Goal: Task Accomplishment & Management: Manage account settings

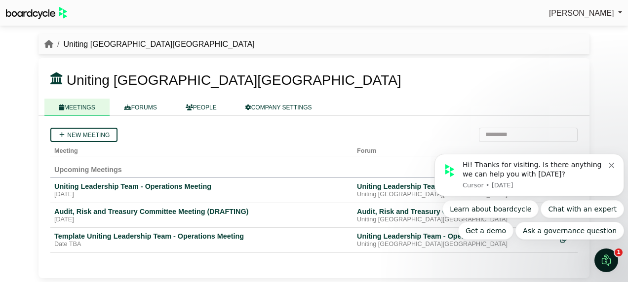
click at [609, 163] on button "Dismiss notification" at bounding box center [612, 164] width 8 height 8
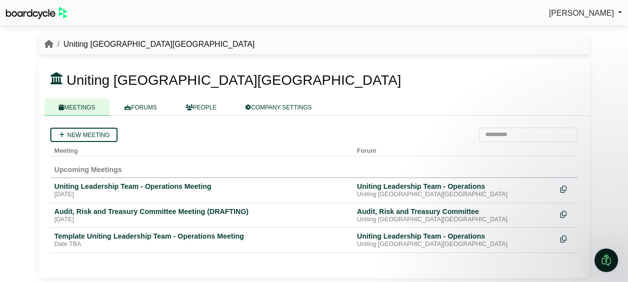
click at [147, 104] on link "FORUMS" at bounding box center [141, 107] width 62 height 17
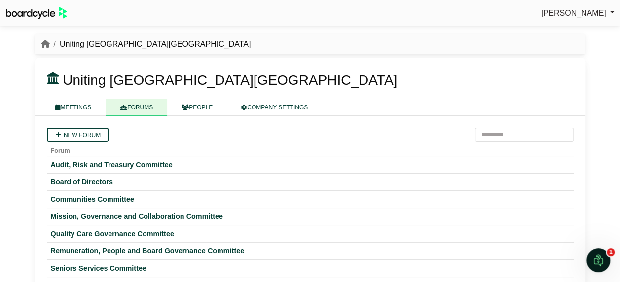
click at [81, 111] on link "MEETINGS" at bounding box center [73, 107] width 65 height 17
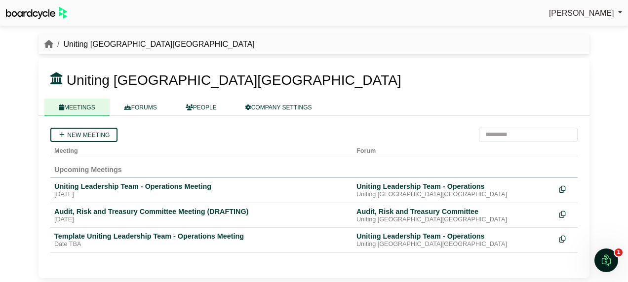
click at [182, 188] on div "Uniting Leadership Team - Operations Meeting" at bounding box center [201, 186] width 294 height 9
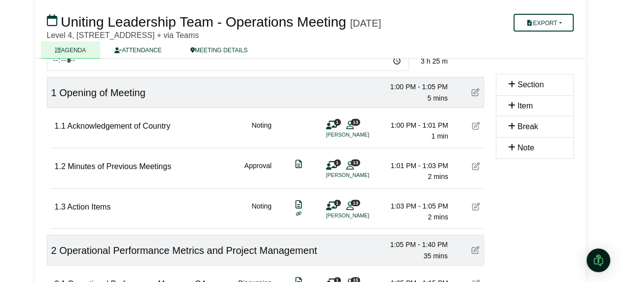
scroll to position [88, 0]
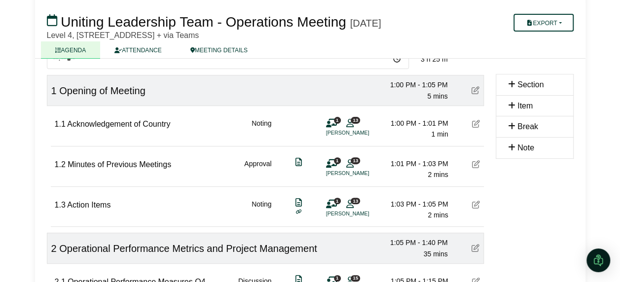
click at [511, 84] on icon at bounding box center [511, 84] width 7 height 8
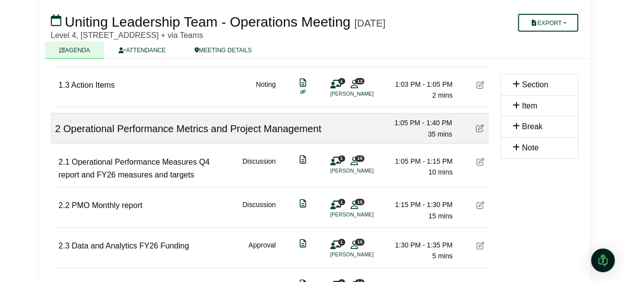
scroll to position [210, 0]
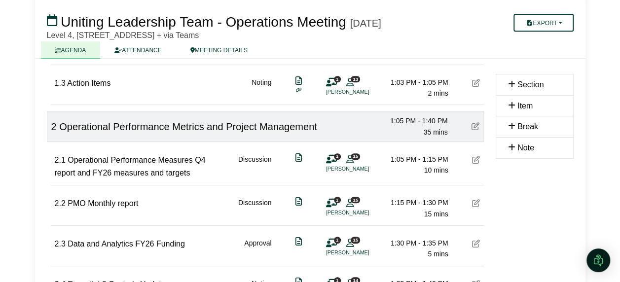
click at [328, 159] on icon at bounding box center [331, 159] width 11 height 0
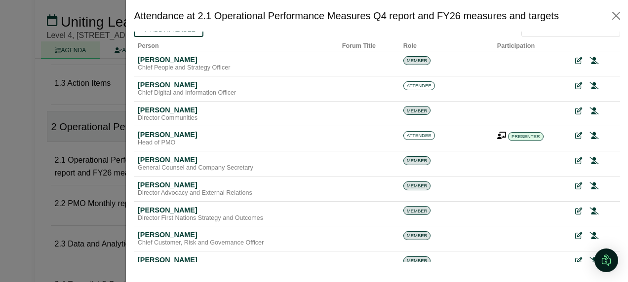
scroll to position [0, 0]
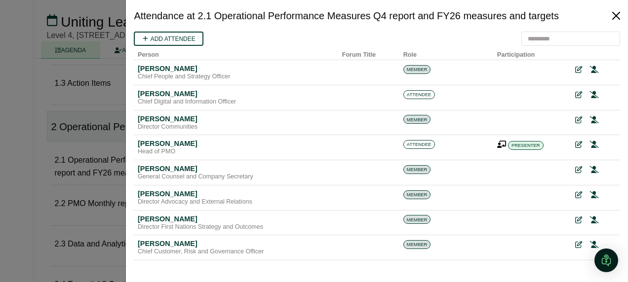
click at [612, 19] on button "Close" at bounding box center [616, 16] width 16 height 16
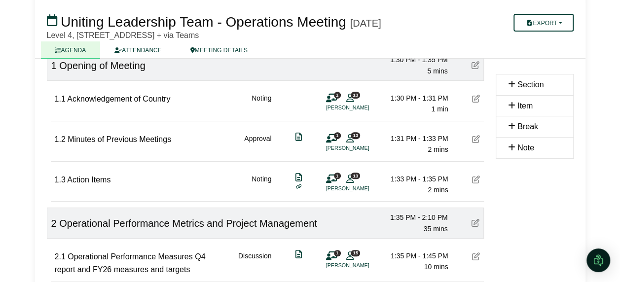
scroll to position [114, 0]
click at [298, 185] on icon at bounding box center [299, 186] width 6 height 5
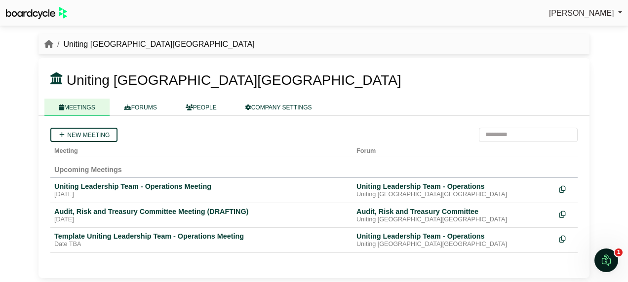
click at [145, 104] on link "FORUMS" at bounding box center [141, 107] width 62 height 17
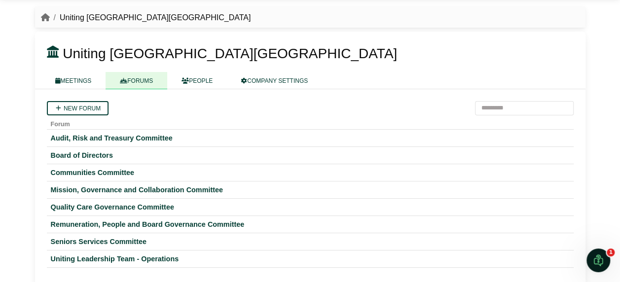
scroll to position [34, 0]
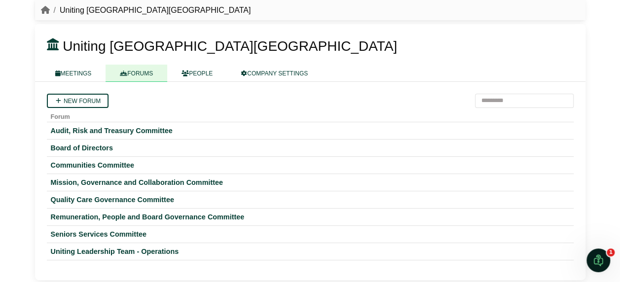
click at [76, 201] on div "Quality Care Governance Committee" at bounding box center [310, 199] width 519 height 9
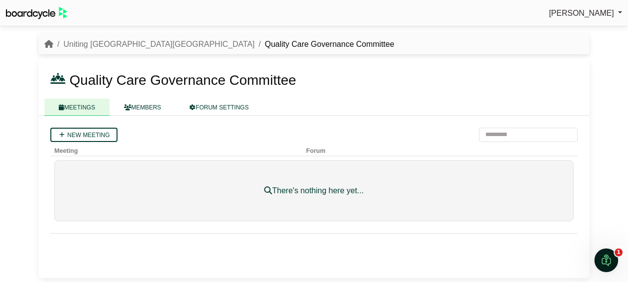
click at [141, 109] on link "MEMBERS" at bounding box center [143, 107] width 66 height 17
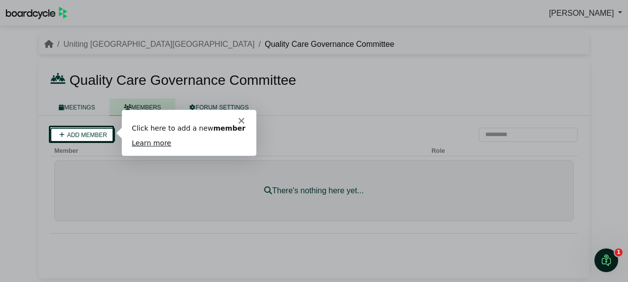
click at [240, 120] on polygon "Close" at bounding box center [240, 120] width 6 height 6
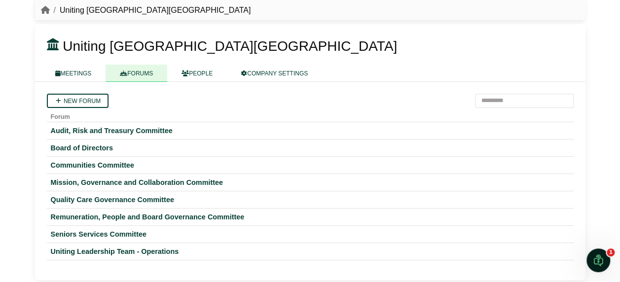
click at [205, 77] on link "PEOPLE" at bounding box center [197, 73] width 60 height 17
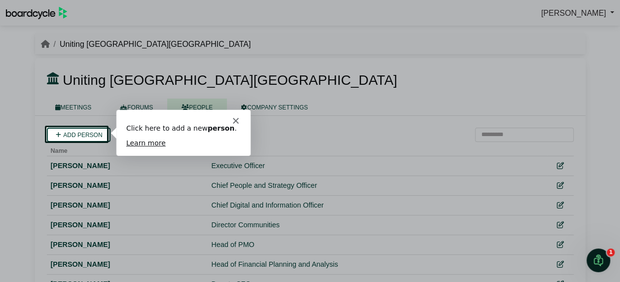
click at [238, 121] on div "Intercom messenger" at bounding box center [182, 117] width 134 height 14
click at [231, 119] on div "Intercom messenger" at bounding box center [182, 117] width 134 height 14
click at [235, 119] on icon "Close" at bounding box center [235, 120] width 6 height 6
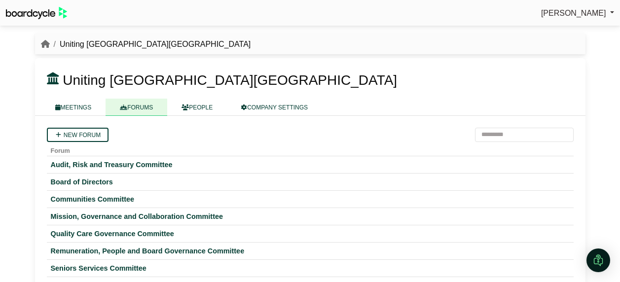
scroll to position [34, 0]
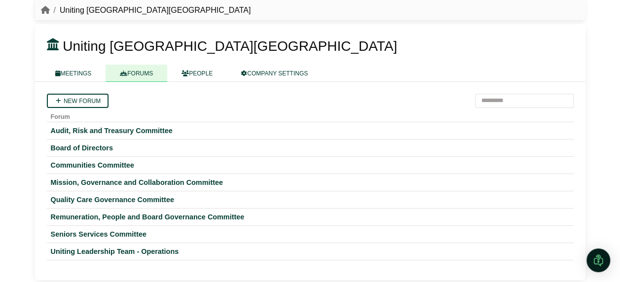
drag, startPoint x: 0, startPoint y: 0, endPoint x: 128, endPoint y: 74, distance: 148.3
click at [128, 74] on link "FORUMS" at bounding box center [137, 73] width 62 height 17
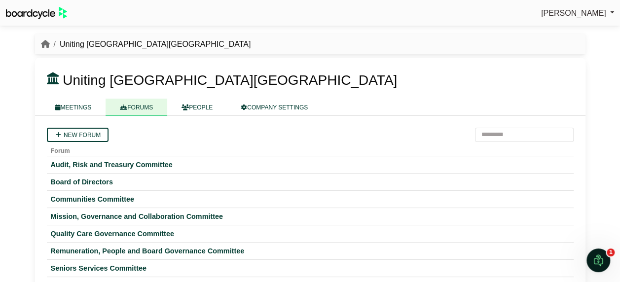
click at [117, 232] on div "Quality Care Governance Committee" at bounding box center [310, 233] width 519 height 9
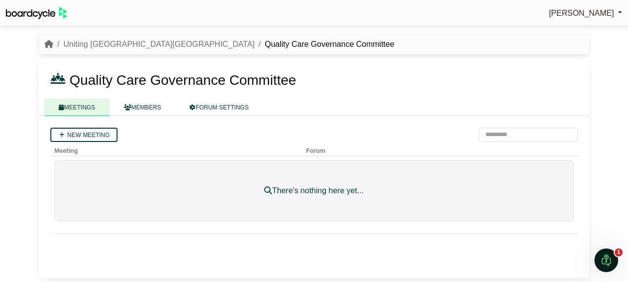
click at [146, 106] on link "MEMBERS" at bounding box center [143, 107] width 66 height 17
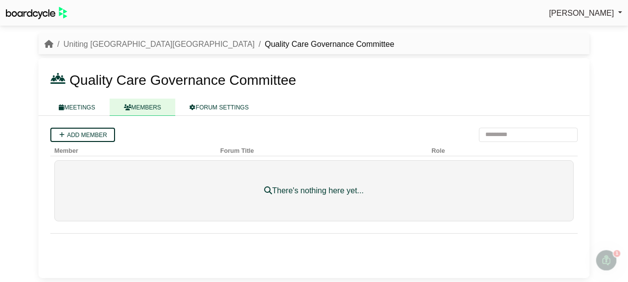
click at [88, 134] on link "Add member" at bounding box center [82, 135] width 65 height 14
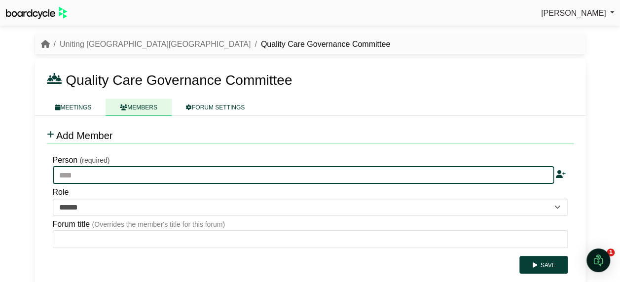
click at [121, 171] on input "text" at bounding box center [303, 175] width 501 height 18
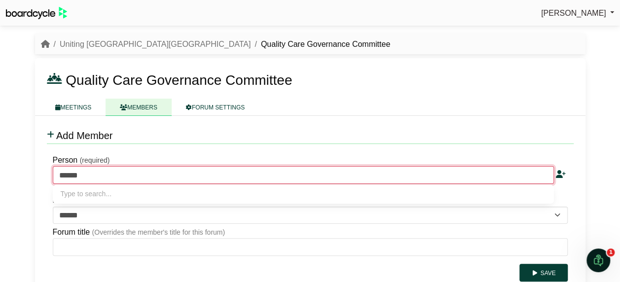
type input "*******"
type input "**********"
click at [122, 206] on div "Chief Customer, Risk and Governance Officer" at bounding box center [303, 205] width 485 height 10
type input "**********"
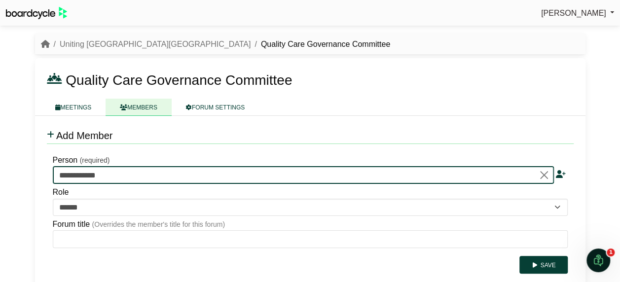
type input "**********"
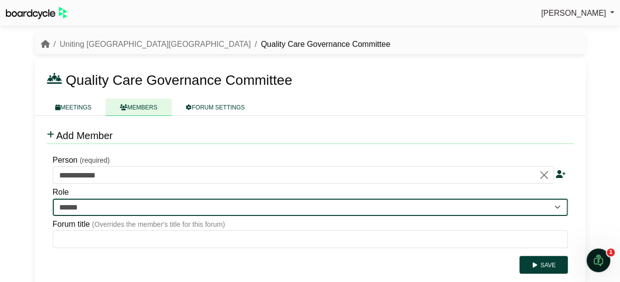
drag, startPoint x: 112, startPoint y: 201, endPoint x: 81, endPoint y: 201, distance: 31.1
click at [81, 201] on select "**********" at bounding box center [310, 207] width 515 height 17
select select "*****"
click at [53, 199] on select "**********" at bounding box center [310, 207] width 515 height 17
type input "*****"
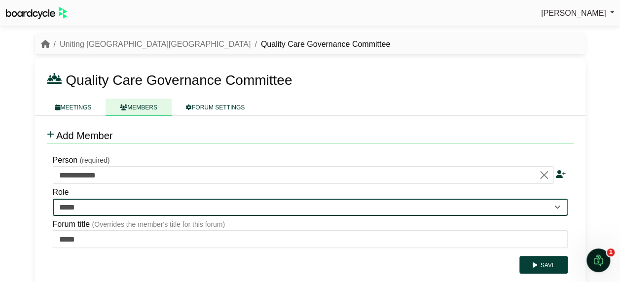
scroll to position [10, 0]
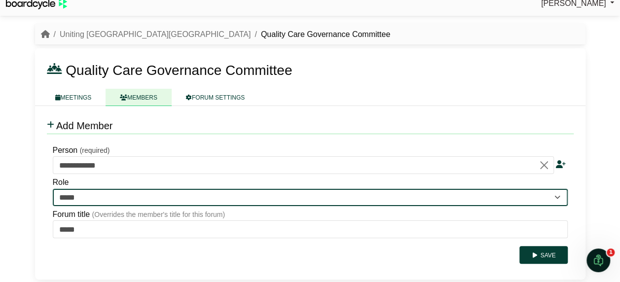
click at [200, 195] on select "**********" at bounding box center [310, 197] width 515 height 17
click at [53, 189] on select "**********" at bounding box center [310, 197] width 515 height 17
click at [193, 199] on select "**********" at bounding box center [310, 197] width 515 height 17
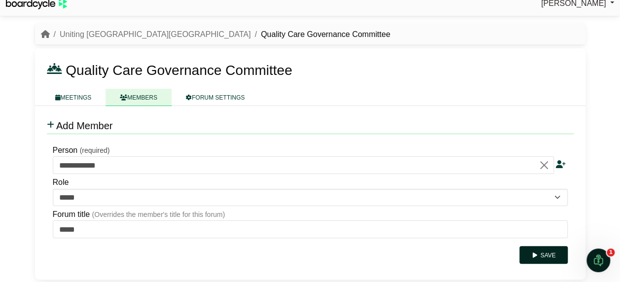
click at [543, 255] on button "Save" at bounding box center [543, 255] width 48 height 18
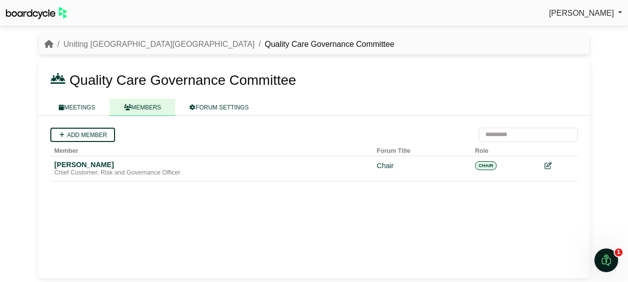
click at [93, 130] on link "Add member" at bounding box center [82, 135] width 65 height 14
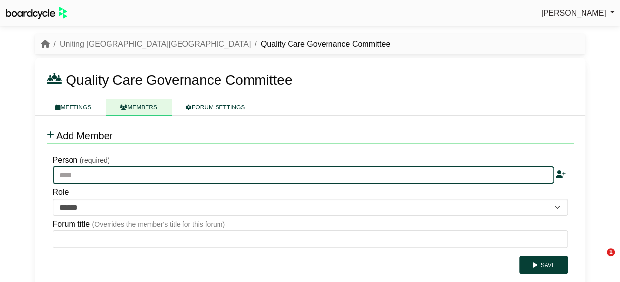
click at [94, 180] on input "text" at bounding box center [303, 175] width 501 height 18
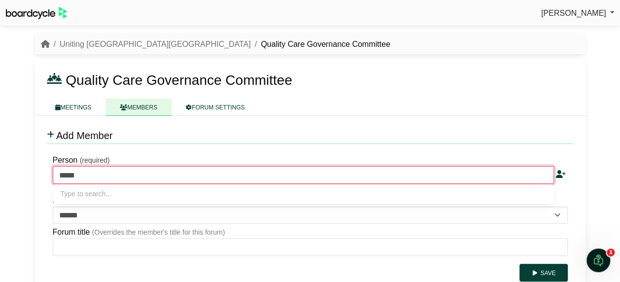
type input "******"
type input "**********"
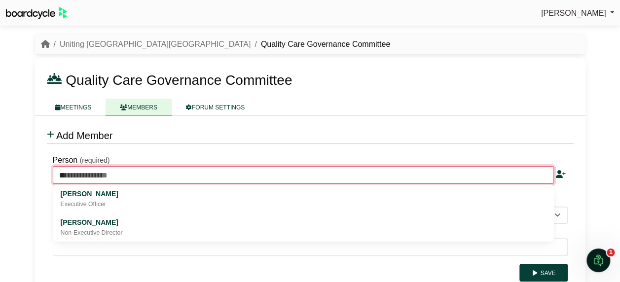
type input "*"
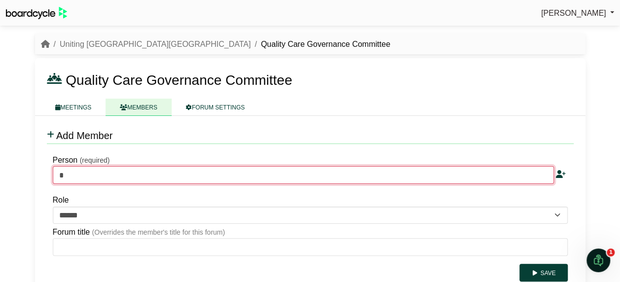
type input "**"
type input "**********"
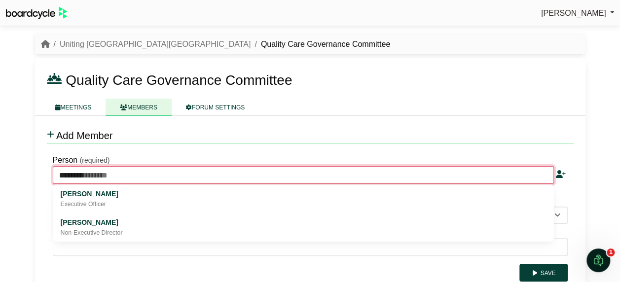
click at [90, 203] on div "Executive Officer" at bounding box center [303, 205] width 485 height 10
type input "**********"
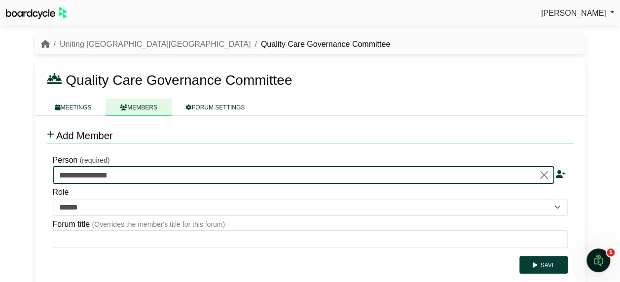
type input "**********"
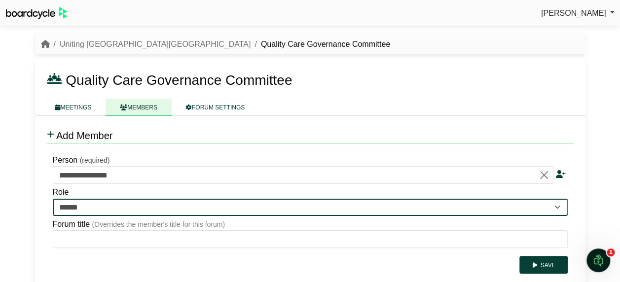
click at [94, 210] on select "**********" at bounding box center [310, 207] width 515 height 17
select select "**********"
click at [53, 199] on select "**********" at bounding box center [310, 207] width 515 height 17
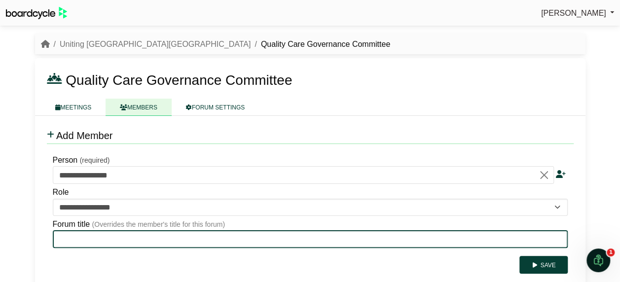
click at [89, 239] on input "Forum title" at bounding box center [310, 239] width 515 height 18
type input "*********"
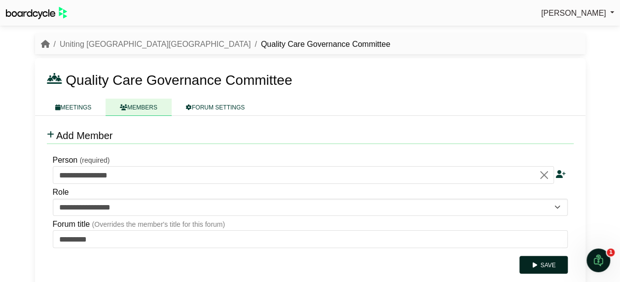
click at [549, 260] on button "Save" at bounding box center [543, 265] width 48 height 18
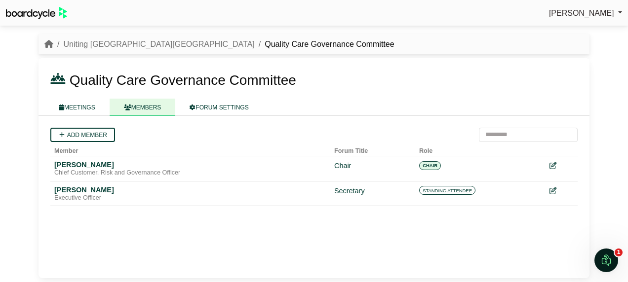
click at [74, 108] on link "MEETINGS" at bounding box center [76, 107] width 65 height 17
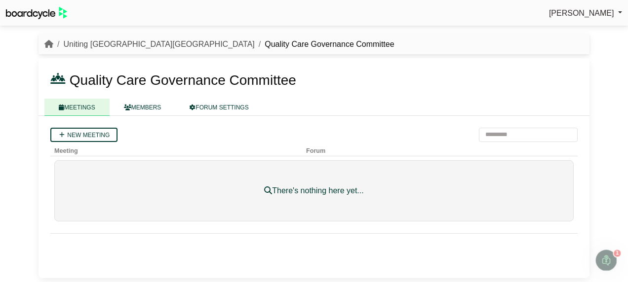
click at [96, 46] on link "Uniting [GEOGRAPHIC_DATA][GEOGRAPHIC_DATA]" at bounding box center [158, 44] width 191 height 8
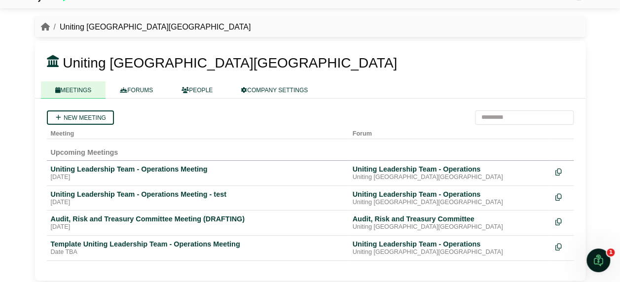
scroll to position [18, 0]
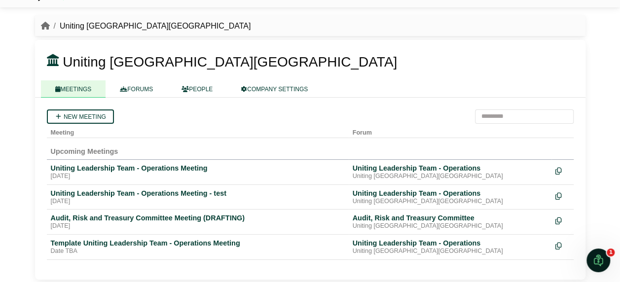
click at [137, 219] on div "Audit, Risk and Treasury Committee Meeting (DRAFTING)" at bounding box center [198, 218] width 294 height 9
click at [87, 116] on link "New meeting" at bounding box center [80, 117] width 67 height 14
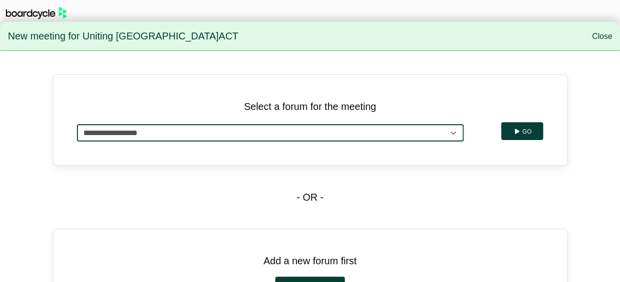
drag, startPoint x: 0, startPoint y: 0, endPoint x: 217, endPoint y: 136, distance: 256.2
click at [217, 136] on select "**********" at bounding box center [270, 132] width 387 height 17
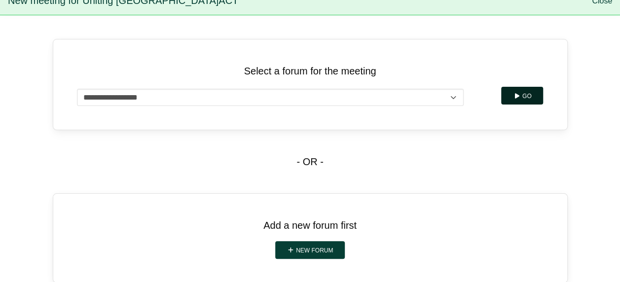
click at [526, 98] on button "Go" at bounding box center [522, 96] width 42 height 18
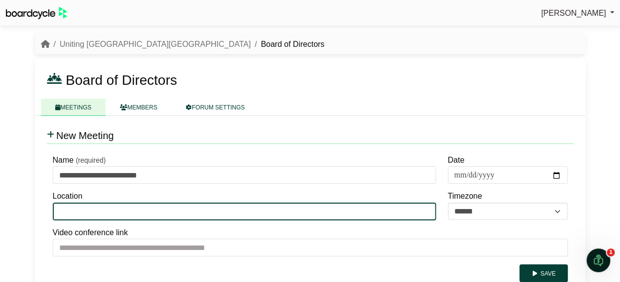
click at [346, 205] on input "Location" at bounding box center [244, 212] width 383 height 18
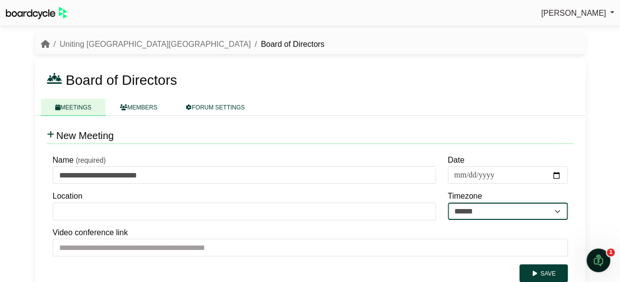
click at [556, 211] on select "**********" at bounding box center [508, 212] width 120 height 18
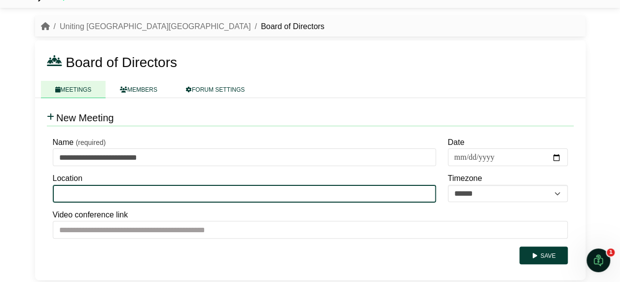
click at [179, 191] on input "Location" at bounding box center [244, 194] width 383 height 18
type input "**********"
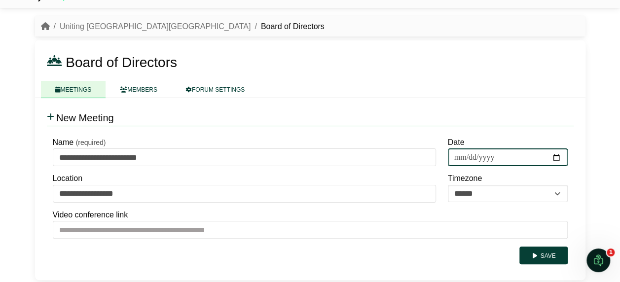
click at [552, 154] on input "Date" at bounding box center [508, 157] width 120 height 18
type input "**********"
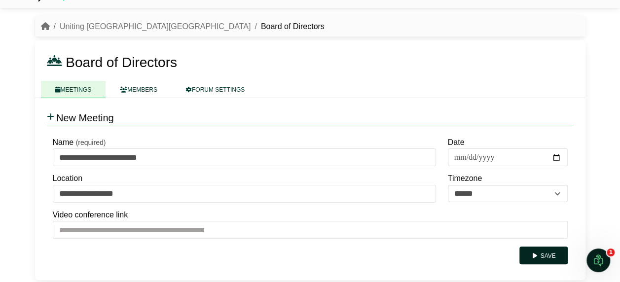
click at [547, 256] on button "Save" at bounding box center [543, 256] width 48 height 18
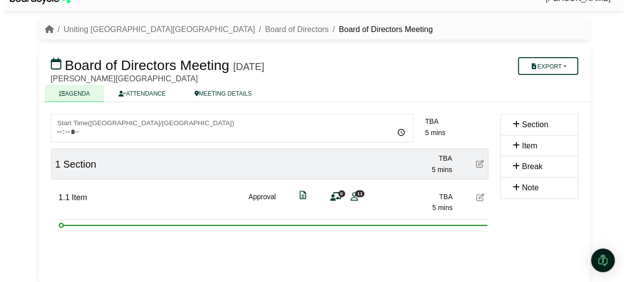
scroll to position [19, 0]
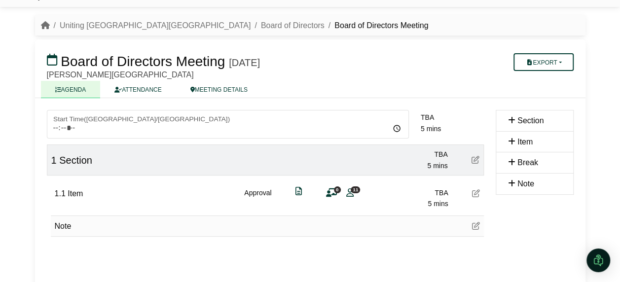
drag, startPoint x: 76, startPoint y: 222, endPoint x: 86, endPoint y: 221, distance: 9.5
click at [86, 221] on div "Note" at bounding box center [267, 226] width 433 height 21
click at [70, 225] on span "Note" at bounding box center [63, 226] width 17 height 8
click at [62, 225] on span "Note" at bounding box center [63, 226] width 17 height 8
click at [474, 224] on icon at bounding box center [476, 226] width 8 height 8
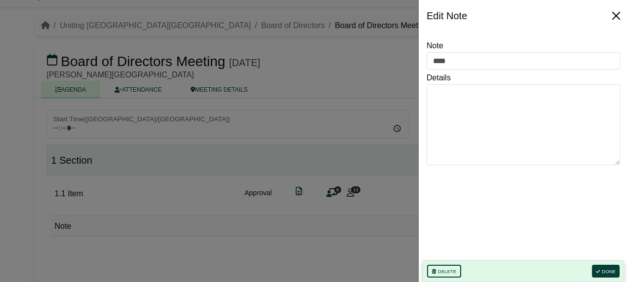
click at [617, 14] on button "Close" at bounding box center [616, 16] width 16 height 16
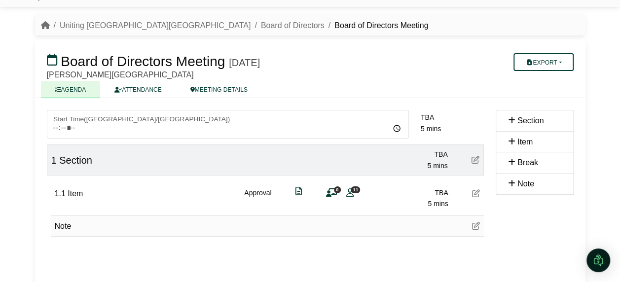
click at [483, 195] on div "1.1 Item Approval 0 11 TBA 5 mins" at bounding box center [267, 195] width 433 height 38
click at [475, 190] on icon at bounding box center [476, 193] width 8 height 8
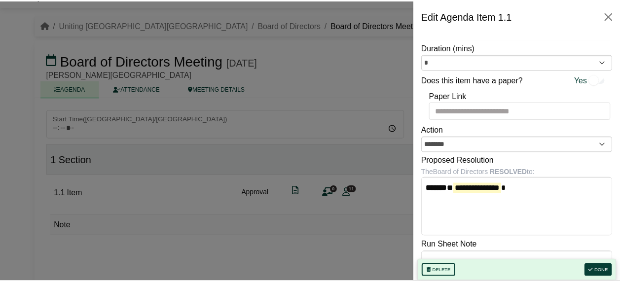
scroll to position [0, 0]
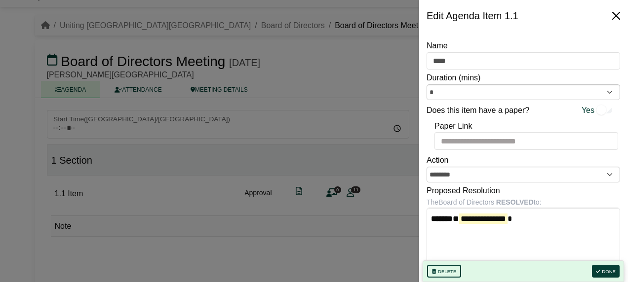
click at [616, 15] on button "Close" at bounding box center [616, 16] width 16 height 16
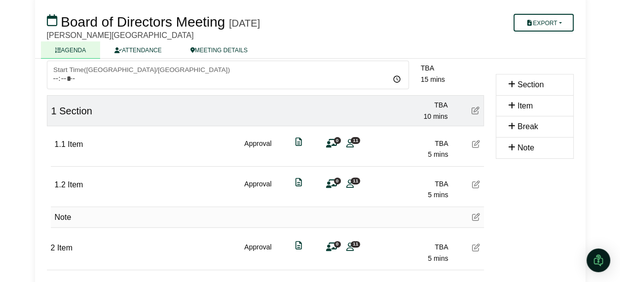
scroll to position [79, 0]
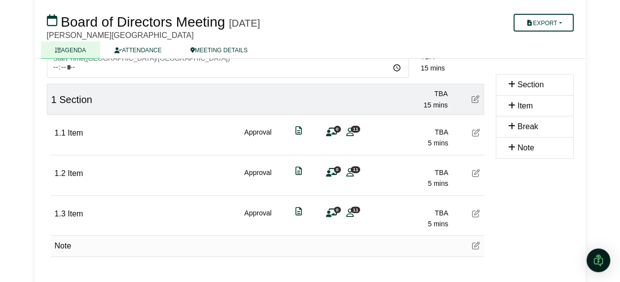
click at [475, 98] on icon at bounding box center [476, 99] width 8 height 8
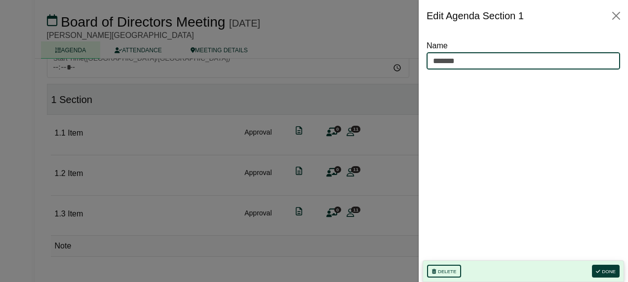
click at [470, 62] on input "*******" at bounding box center [522, 61] width 193 height 18
drag, startPoint x: 470, startPoint y: 62, endPoint x: 427, endPoint y: 62, distance: 42.4
click at [427, 62] on input "*******" at bounding box center [522, 61] width 193 height 18
type input "*******"
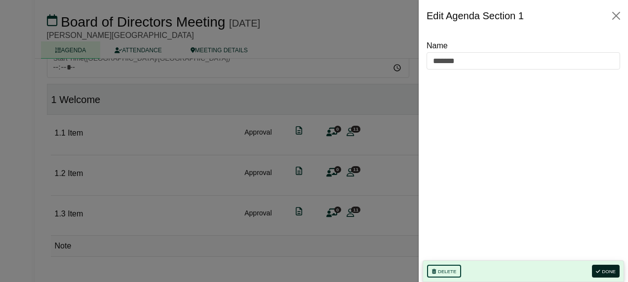
click at [607, 270] on button "Done" at bounding box center [606, 271] width 28 height 13
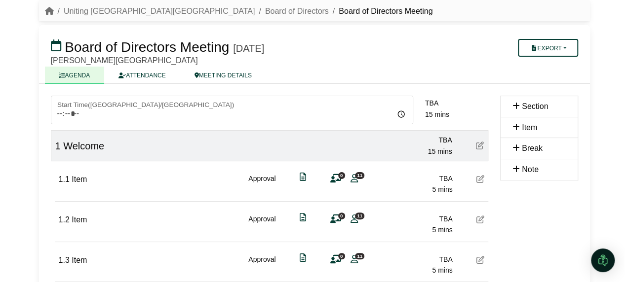
scroll to position [30, 0]
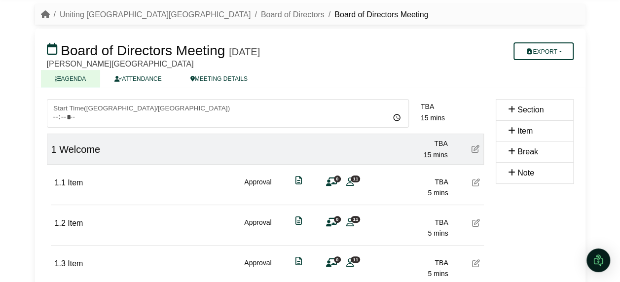
click at [430, 114] on span "15 mins" at bounding box center [433, 118] width 24 height 8
click at [443, 116] on span "15 mins" at bounding box center [433, 118] width 24 height 8
click at [352, 184] on div "0 11" at bounding box center [341, 182] width 30 height 11
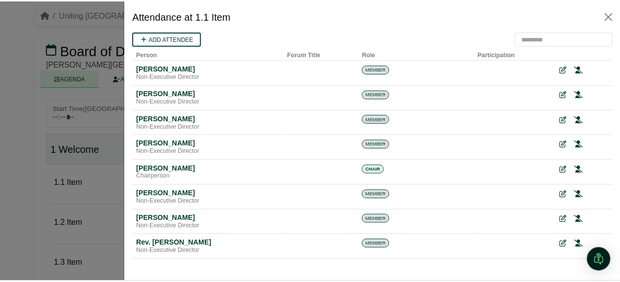
scroll to position [0, 0]
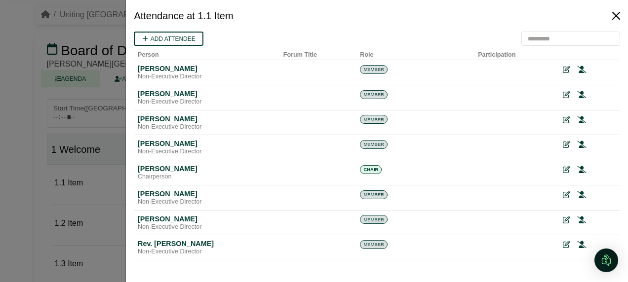
click at [616, 11] on button "Close" at bounding box center [616, 16] width 16 height 16
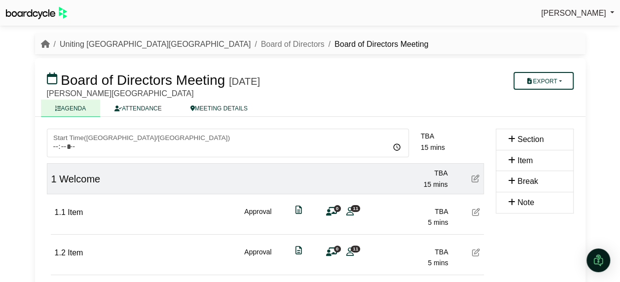
click at [100, 46] on link "Uniting [GEOGRAPHIC_DATA][GEOGRAPHIC_DATA]" at bounding box center [155, 44] width 191 height 8
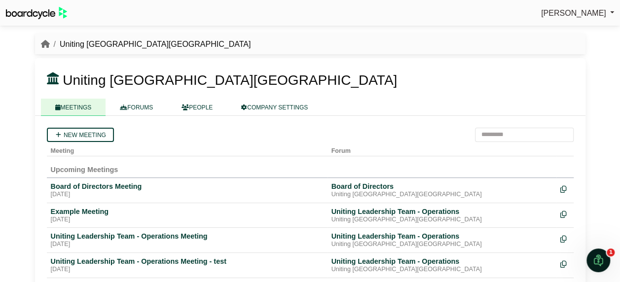
drag, startPoint x: 187, startPoint y: 188, endPoint x: 523, endPoint y: 185, distance: 335.5
click at [523, 185] on div "Board of Directors" at bounding box center [442, 186] width 221 height 9
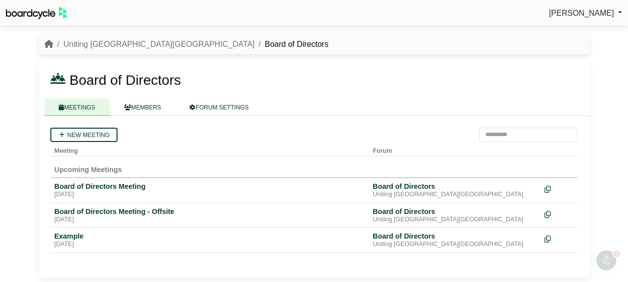
click at [115, 187] on div "Board of Directors Meeting" at bounding box center [209, 186] width 310 height 9
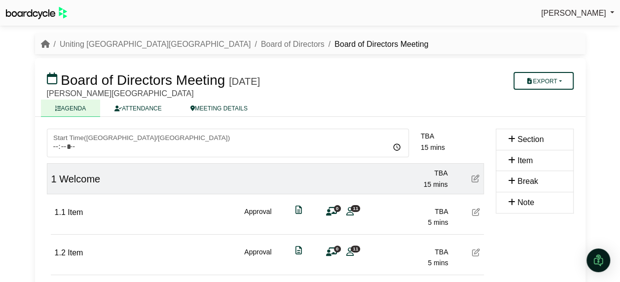
click at [232, 111] on link "MEETING DETAILS" at bounding box center [219, 108] width 86 height 17
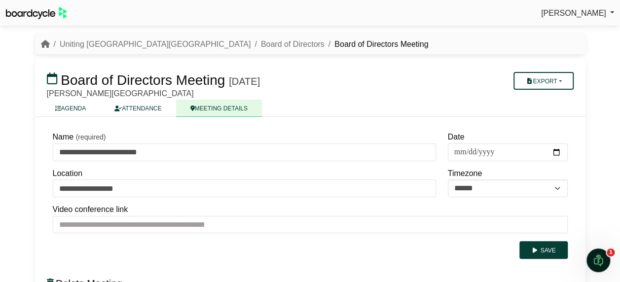
scroll to position [50, 0]
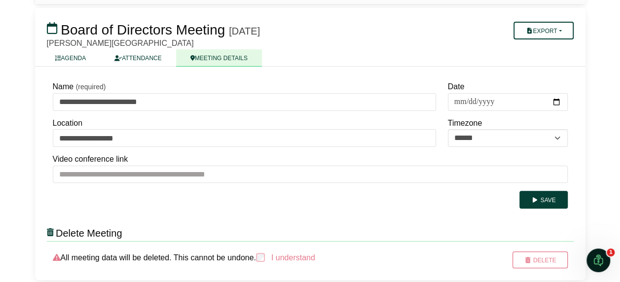
click at [292, 211] on div "**********" at bounding box center [310, 174] width 551 height 214
click at [71, 63] on link "AGENDA" at bounding box center [71, 57] width 60 height 17
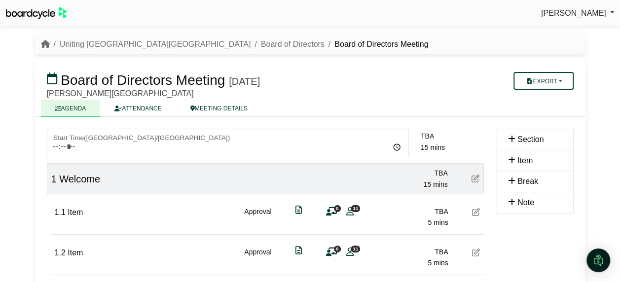
click at [473, 209] on icon at bounding box center [476, 212] width 8 height 8
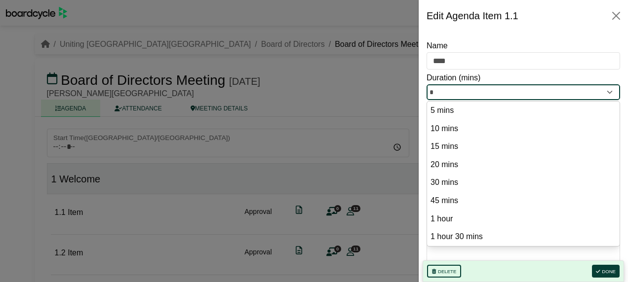
drag, startPoint x: 440, startPoint y: 94, endPoint x: 432, endPoint y: 93, distance: 8.5
click at [432, 93] on input "*" at bounding box center [522, 92] width 193 height 16
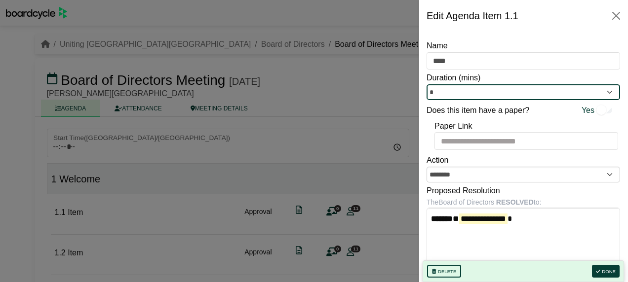
type input "*"
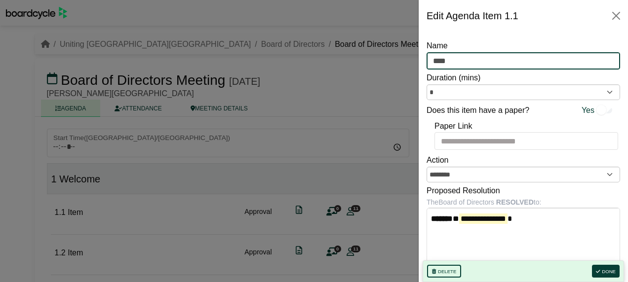
click at [521, 64] on input "****" at bounding box center [522, 61] width 193 height 18
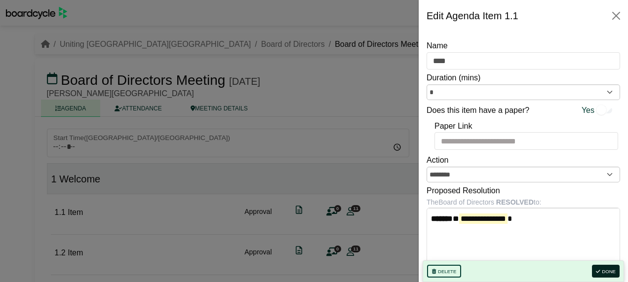
click at [609, 268] on button "Done" at bounding box center [606, 271] width 28 height 13
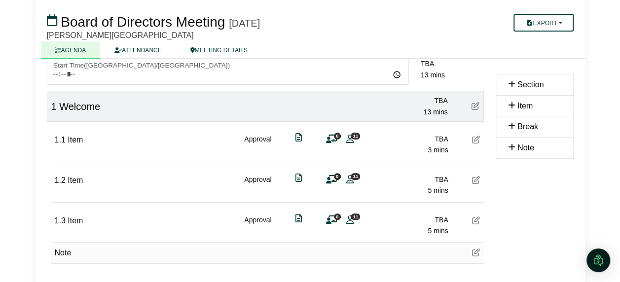
scroll to position [73, 0]
click at [473, 106] on icon at bounding box center [476, 106] width 8 height 8
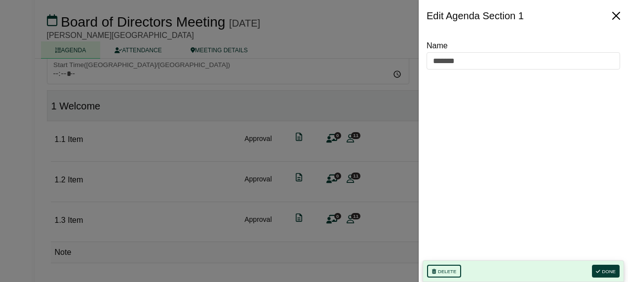
click at [617, 20] on button "Close" at bounding box center [616, 16] width 16 height 16
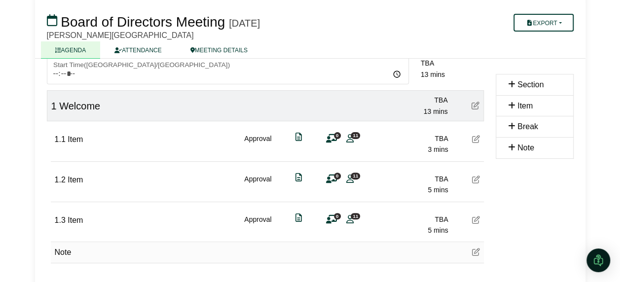
click at [476, 138] on icon at bounding box center [476, 139] width 8 height 8
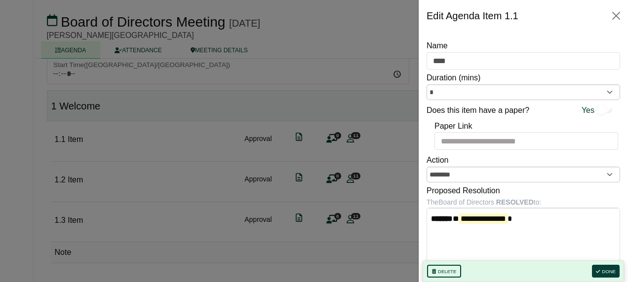
click at [350, 77] on div at bounding box center [314, 141] width 628 height 282
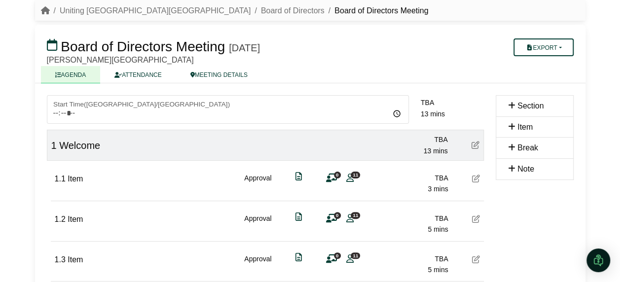
scroll to position [0, 0]
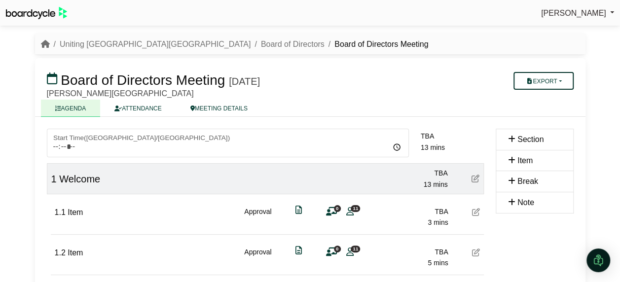
click at [564, 81] on button "Export" at bounding box center [544, 81] width 60 height 18
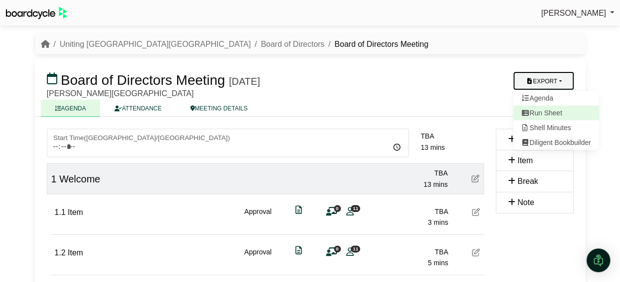
click at [549, 113] on link "Run Sheet" at bounding box center [556, 113] width 86 height 15
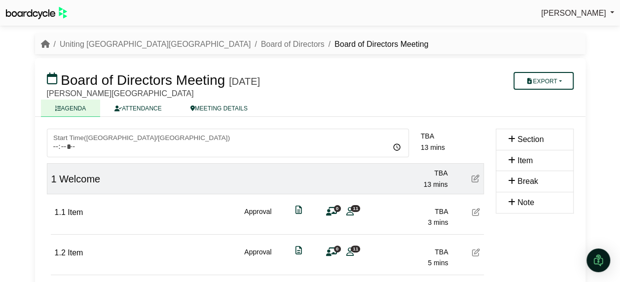
click at [612, 64] on div "[PERSON_NAME] Sign Out Uniting NSW.ACT Board of Directors Board of Directors Me…" at bounding box center [310, 141] width 620 height 282
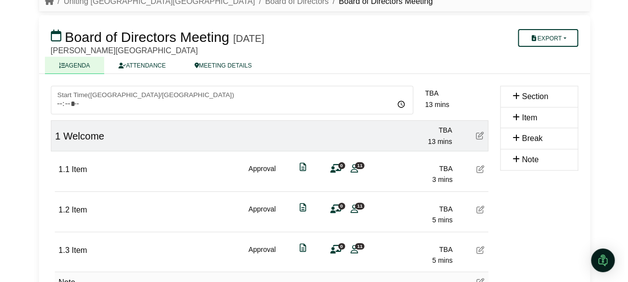
scroll to position [44, 0]
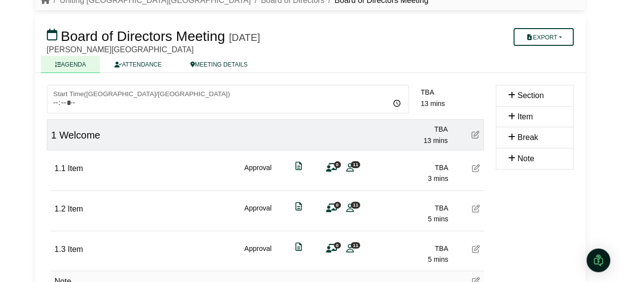
click at [329, 168] on icon at bounding box center [331, 168] width 11 height 0
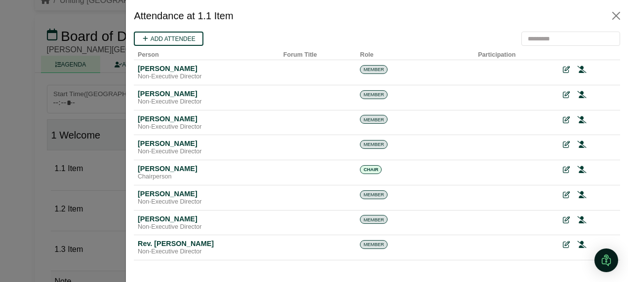
scroll to position [0, 0]
click at [611, 15] on button "Close" at bounding box center [616, 16] width 16 height 16
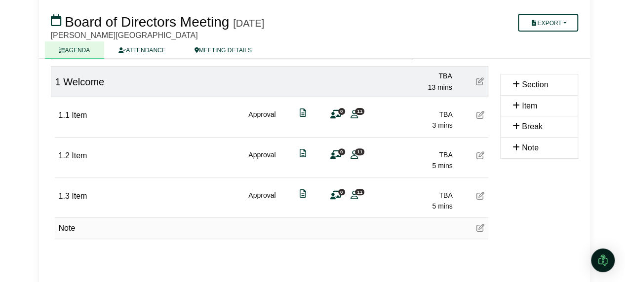
scroll to position [100, 0]
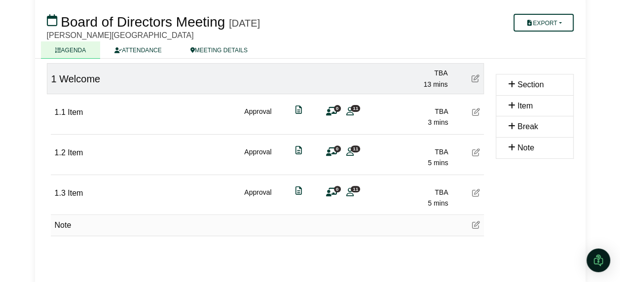
click at [354, 108] on span "11" at bounding box center [355, 108] width 9 height 6
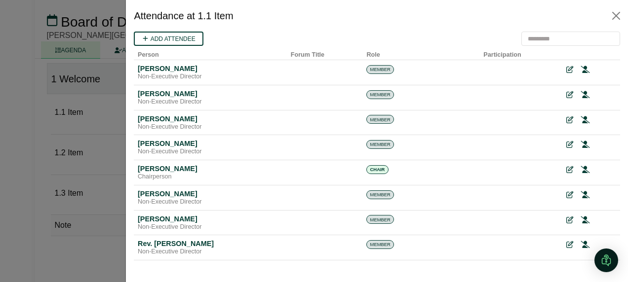
scroll to position [0, 0]
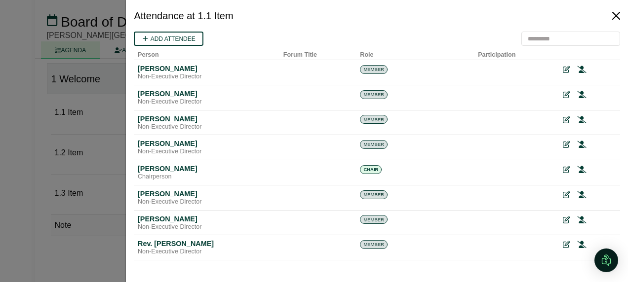
click at [613, 12] on button "Close" at bounding box center [616, 16] width 16 height 16
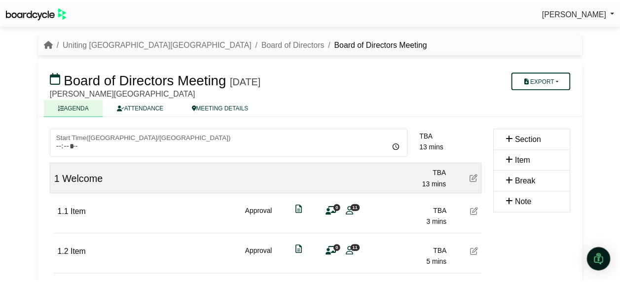
scroll to position [100, 0]
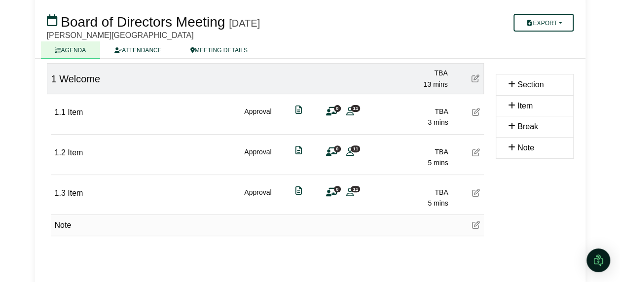
click at [133, 49] on link "ATTENDANCE" at bounding box center [137, 49] width 75 height 17
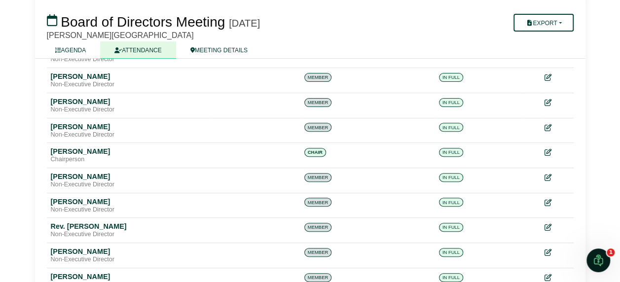
scroll to position [118, 0]
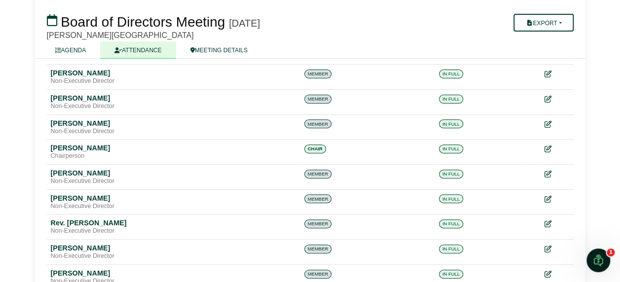
click at [448, 123] on span "IN FULL" at bounding box center [451, 123] width 24 height 9
click at [550, 123] on icon at bounding box center [548, 124] width 7 height 7
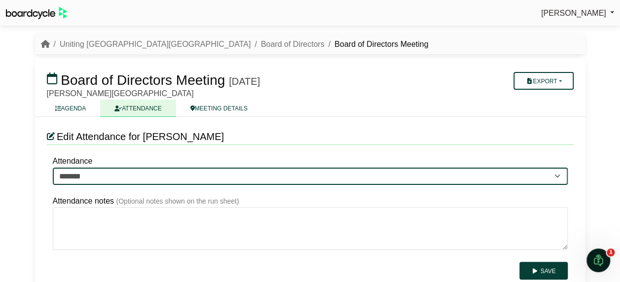
click at [472, 173] on select "******* ******* *******" at bounding box center [310, 176] width 515 height 17
select select "*******"
click at [53, 168] on select "******* ******* *******" at bounding box center [310, 176] width 515 height 17
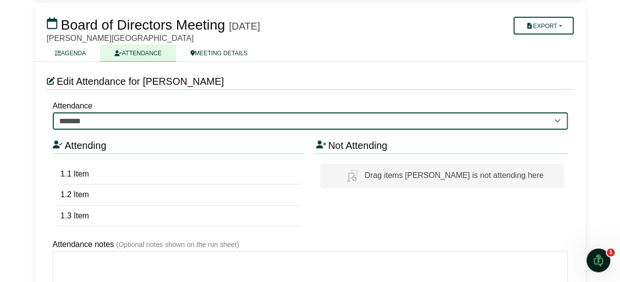
scroll to position [56, 0]
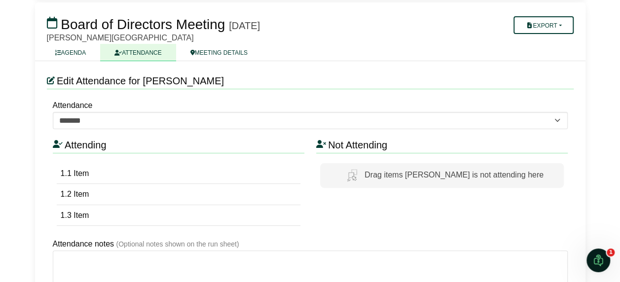
click at [74, 50] on link "AGENDA" at bounding box center [71, 52] width 60 height 17
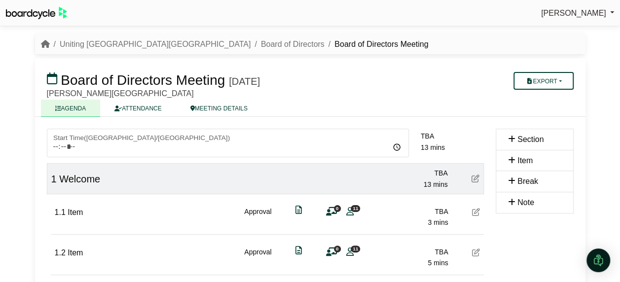
click at [355, 207] on span "11" at bounding box center [355, 208] width 9 height 6
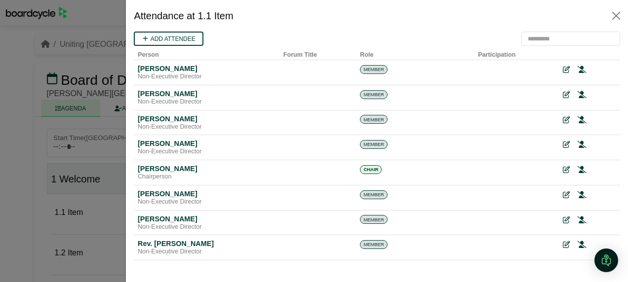
click at [338, 71] on td at bounding box center [317, 72] width 77 height 25
click at [580, 70] on div at bounding box center [588, 69] width 53 height 11
click at [577, 70] on icon at bounding box center [581, 69] width 9 height 7
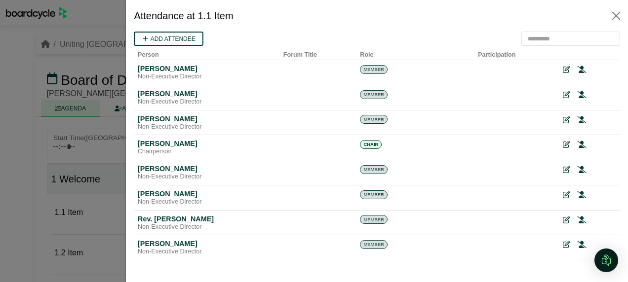
click at [577, 70] on icon at bounding box center [581, 69] width 9 height 7
click at [562, 72] on icon at bounding box center [565, 69] width 7 height 7
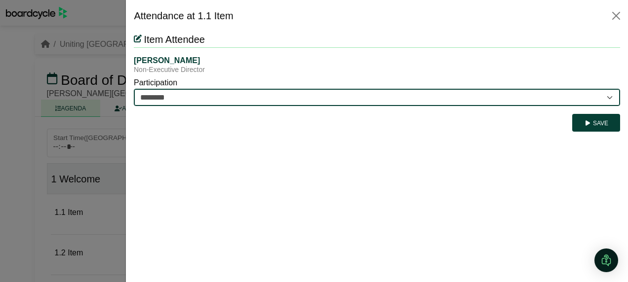
click at [447, 98] on select "********* ********" at bounding box center [377, 97] width 486 height 17
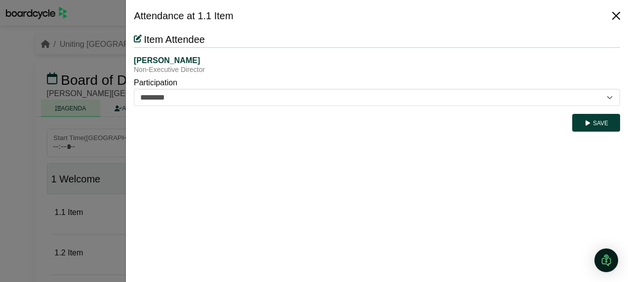
click at [623, 18] on button "Close" at bounding box center [616, 16] width 16 height 16
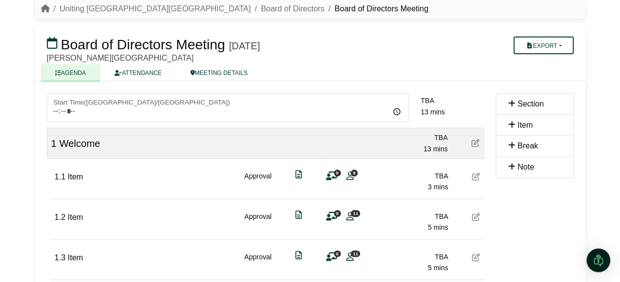
scroll to position [36, 0]
click at [296, 174] on icon at bounding box center [299, 174] width 6 height 0
click at [300, 174] on icon at bounding box center [299, 174] width 6 height 0
click at [66, 176] on div "1.1 Item" at bounding box center [69, 181] width 29 height 22
click at [259, 176] on div "Approval" at bounding box center [257, 181] width 27 height 22
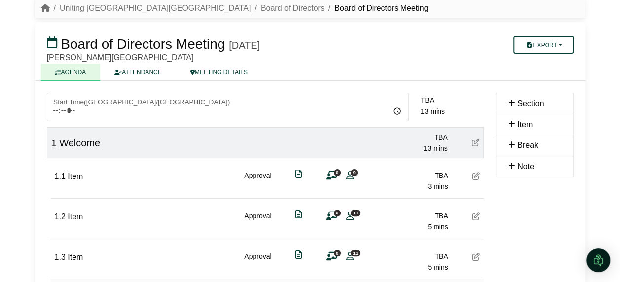
click at [300, 174] on icon at bounding box center [299, 174] width 6 height 0
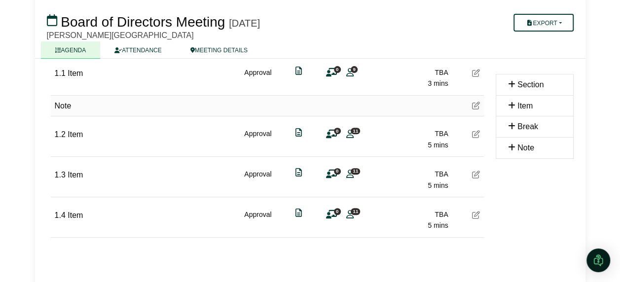
scroll to position [149, 0]
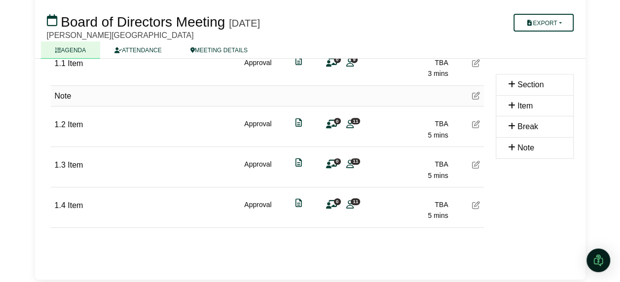
click at [74, 93] on div "Note" at bounding box center [267, 96] width 433 height 21
click at [65, 99] on span "Note" at bounding box center [63, 96] width 17 height 8
click at [67, 90] on div "Note" at bounding box center [63, 96] width 17 height 13
click at [477, 95] on icon at bounding box center [476, 96] width 8 height 8
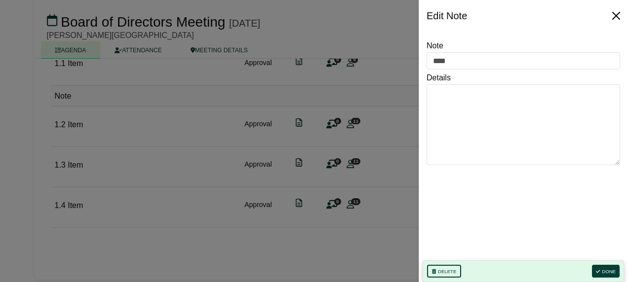
click at [618, 12] on button "Close" at bounding box center [616, 16] width 16 height 16
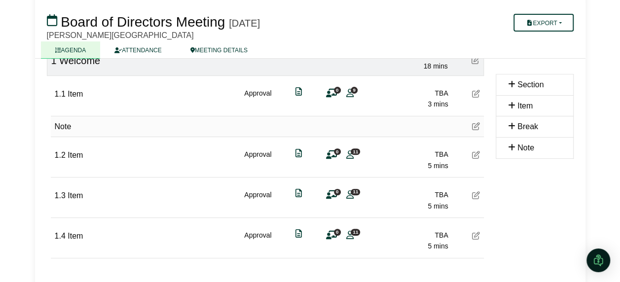
scroll to position [116, 0]
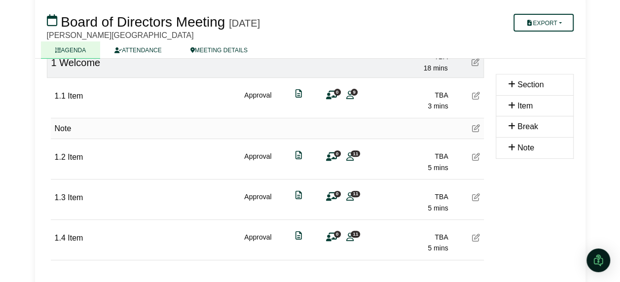
click at [64, 129] on span "Note" at bounding box center [63, 128] width 17 height 8
click at [478, 127] on icon at bounding box center [476, 128] width 8 height 8
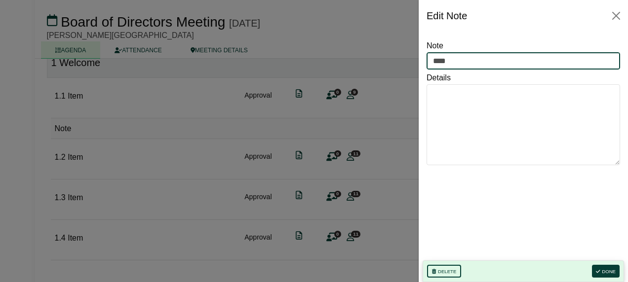
drag, startPoint x: 452, startPoint y: 63, endPoint x: 408, endPoint y: 58, distance: 43.8
click at [408, 58] on body "Michelle Pateman Sign Out Uniting NSW.ACT Board of Directors Board of Directors…" at bounding box center [314, 25] width 628 height 282
type input "*********"
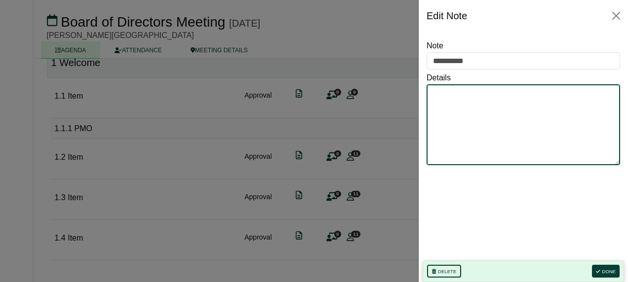
click at [479, 116] on textarea "Details" at bounding box center [522, 124] width 193 height 81
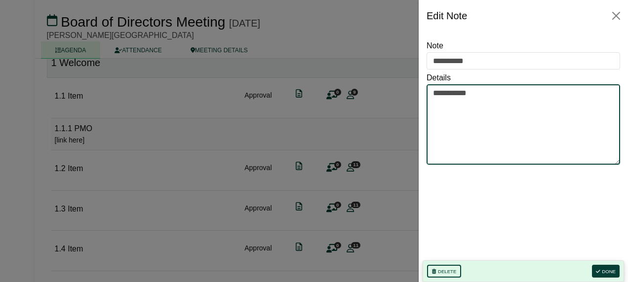
type textarea "**********"
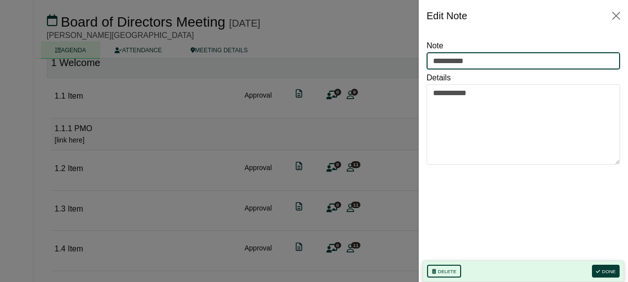
click at [491, 62] on input "*********" at bounding box center [522, 61] width 193 height 18
type input "**********"
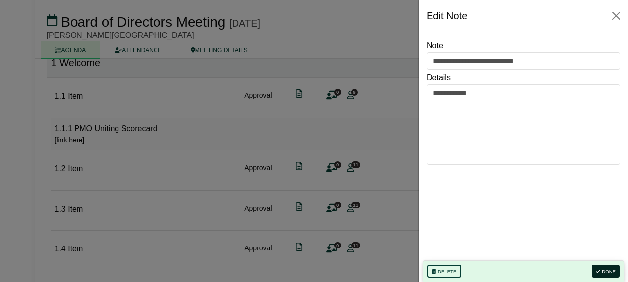
click at [605, 271] on button "Done" at bounding box center [606, 271] width 28 height 13
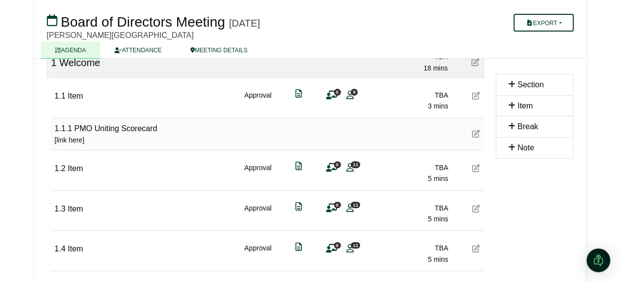
click at [552, 23] on button "Export" at bounding box center [544, 23] width 60 height 18
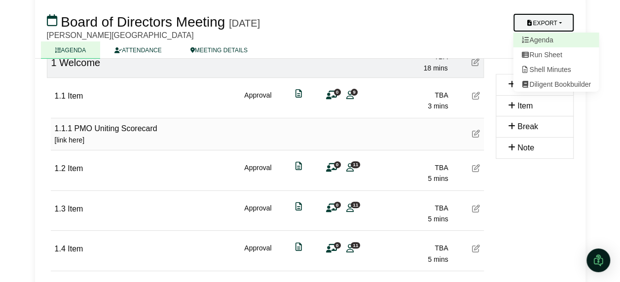
click at [542, 40] on link "Agenda" at bounding box center [556, 40] width 86 height 15
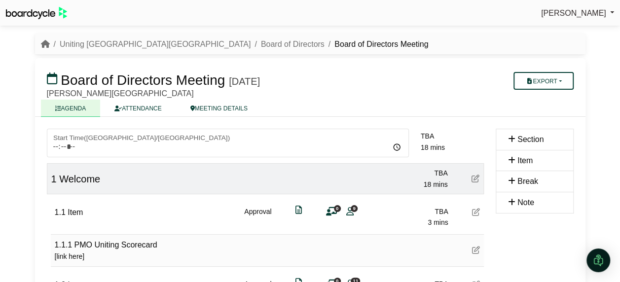
click at [431, 74] on h3 "Board of Directors Meeting Tuesday, 19 August 2025" at bounding box center [265, 80] width 449 height 20
click at [103, 45] on link "Uniting [GEOGRAPHIC_DATA][GEOGRAPHIC_DATA]" at bounding box center [155, 44] width 191 height 8
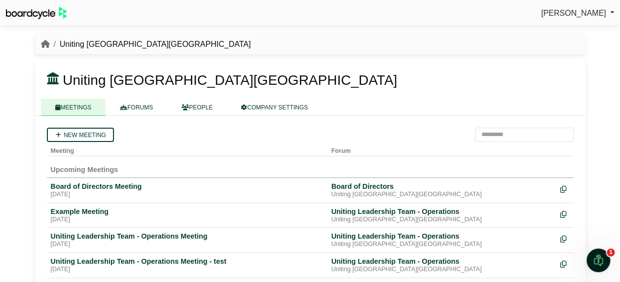
click at [107, 187] on div "Board of Directors Meeting" at bounding box center [187, 186] width 273 height 9
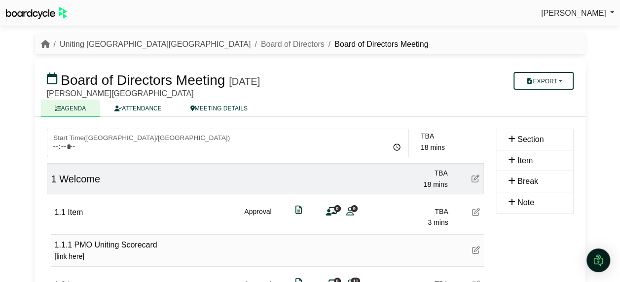
click at [102, 46] on link "Uniting [GEOGRAPHIC_DATA][GEOGRAPHIC_DATA]" at bounding box center [155, 44] width 191 height 8
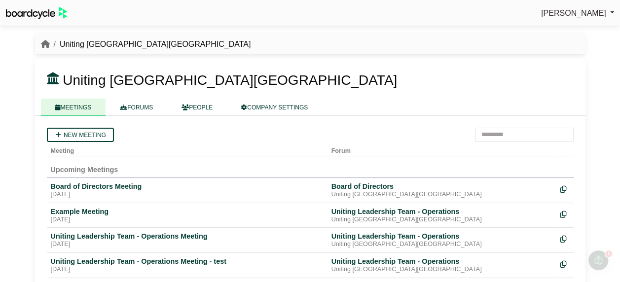
click at [558, 187] on td at bounding box center [564, 190] width 17 height 25
click at [563, 189] on icon at bounding box center [563, 189] width 6 height 7
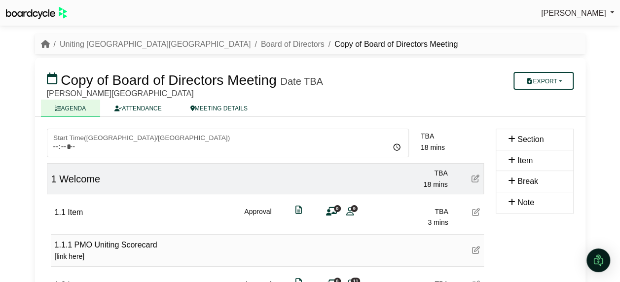
click at [208, 107] on link "MEETING DETAILS" at bounding box center [219, 108] width 86 height 17
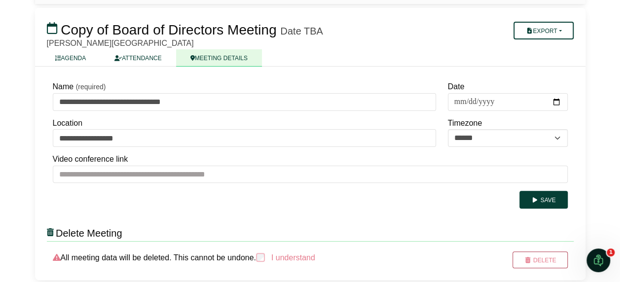
click at [541, 261] on button "Delete" at bounding box center [540, 260] width 55 height 17
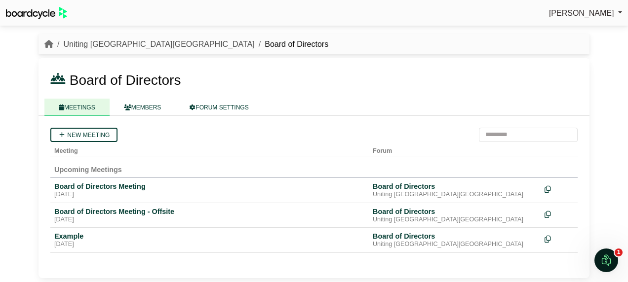
click at [94, 41] on link "Uniting [GEOGRAPHIC_DATA][GEOGRAPHIC_DATA]" at bounding box center [158, 44] width 191 height 8
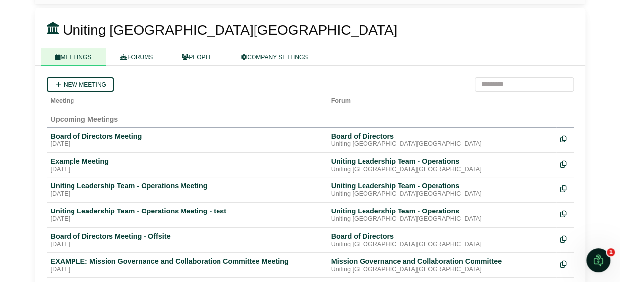
scroll to position [49, 0]
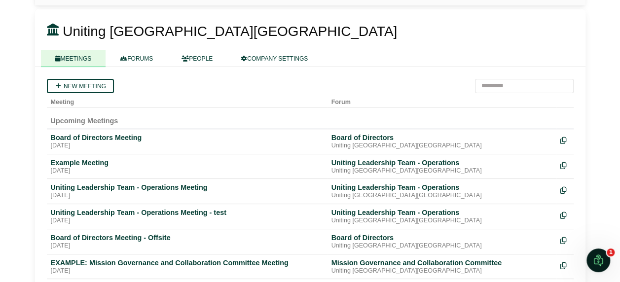
click at [95, 136] on div "Board of Directors Meeting" at bounding box center [187, 137] width 273 height 9
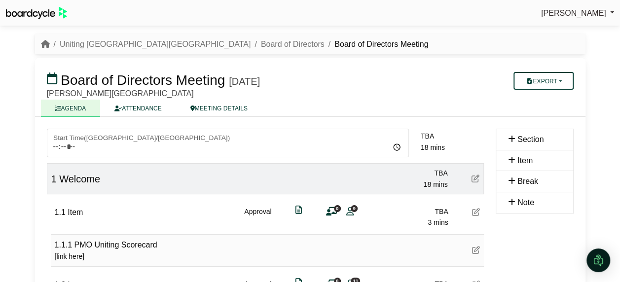
click at [222, 109] on link "MEETING DETAILS" at bounding box center [219, 108] width 86 height 17
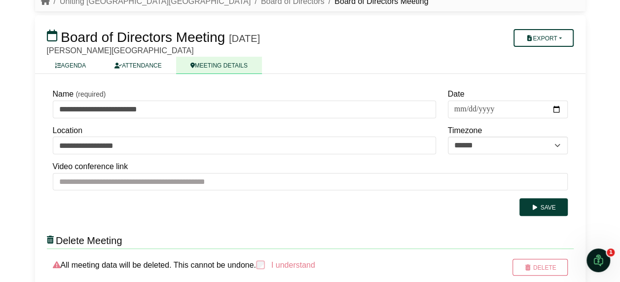
scroll to position [50, 0]
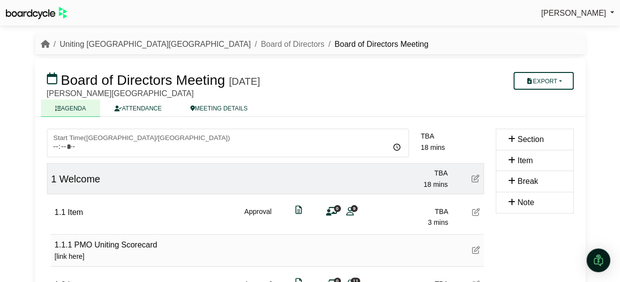
click at [93, 45] on link "Uniting [GEOGRAPHIC_DATA][GEOGRAPHIC_DATA]" at bounding box center [155, 44] width 191 height 8
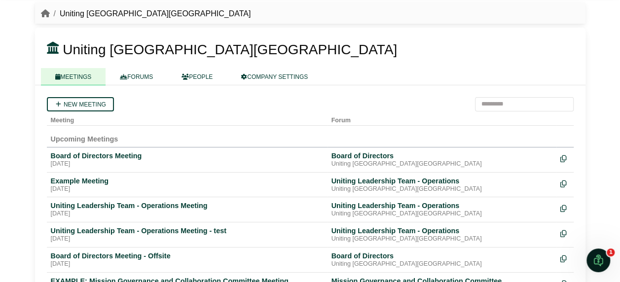
scroll to position [28, 0]
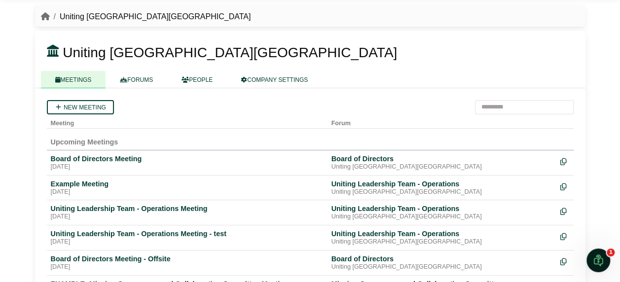
click at [136, 80] on link "FORUMS" at bounding box center [137, 79] width 62 height 17
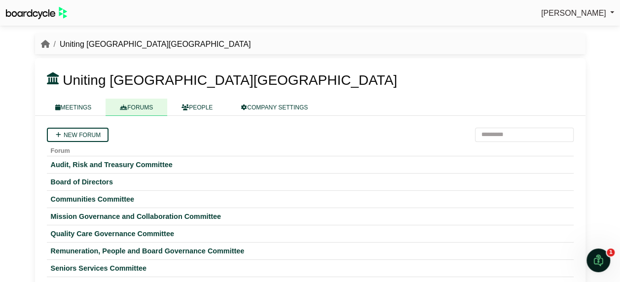
click at [87, 110] on link "MEETINGS" at bounding box center [73, 107] width 65 height 17
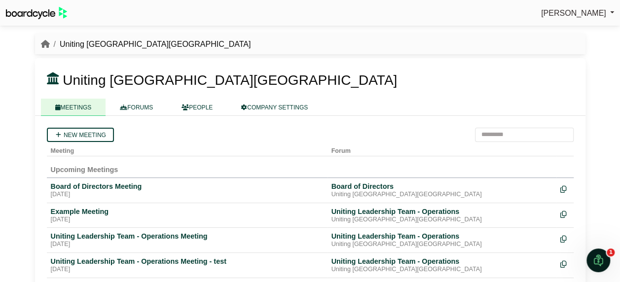
click at [116, 187] on div "Board of Directors Meeting" at bounding box center [187, 186] width 273 height 9
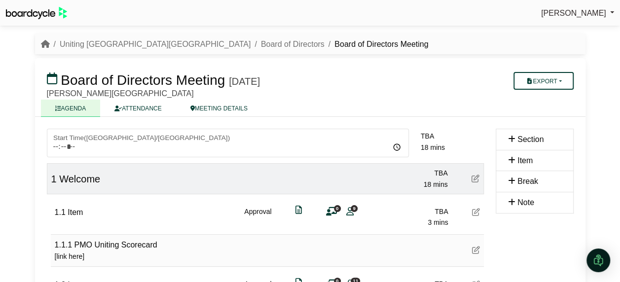
click at [216, 111] on link "MEETING DETAILS" at bounding box center [219, 108] width 86 height 17
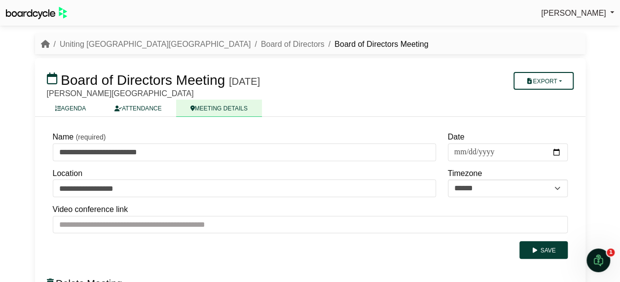
click at [85, 114] on link "AGENDA" at bounding box center [71, 108] width 60 height 17
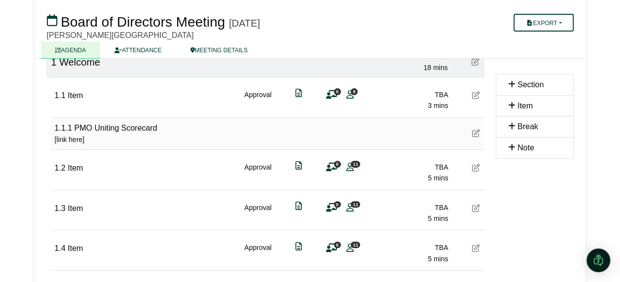
scroll to position [117, 0]
click at [597, 251] on div "Open Intercom Messenger" at bounding box center [599, 261] width 24 height 24
click at [599, 259] on icon "Open Intercom Messenger" at bounding box center [599, 261] width 16 height 16
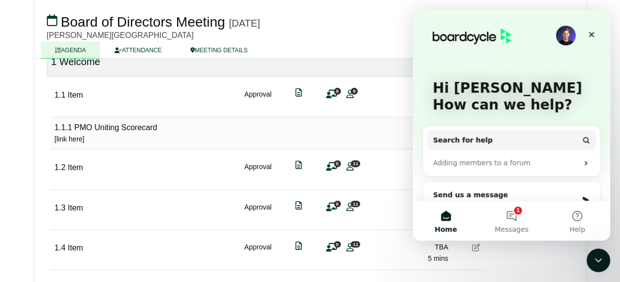
click at [594, 33] on icon "Close" at bounding box center [592, 35] width 8 height 8
